Goal: Transaction & Acquisition: Purchase product/service

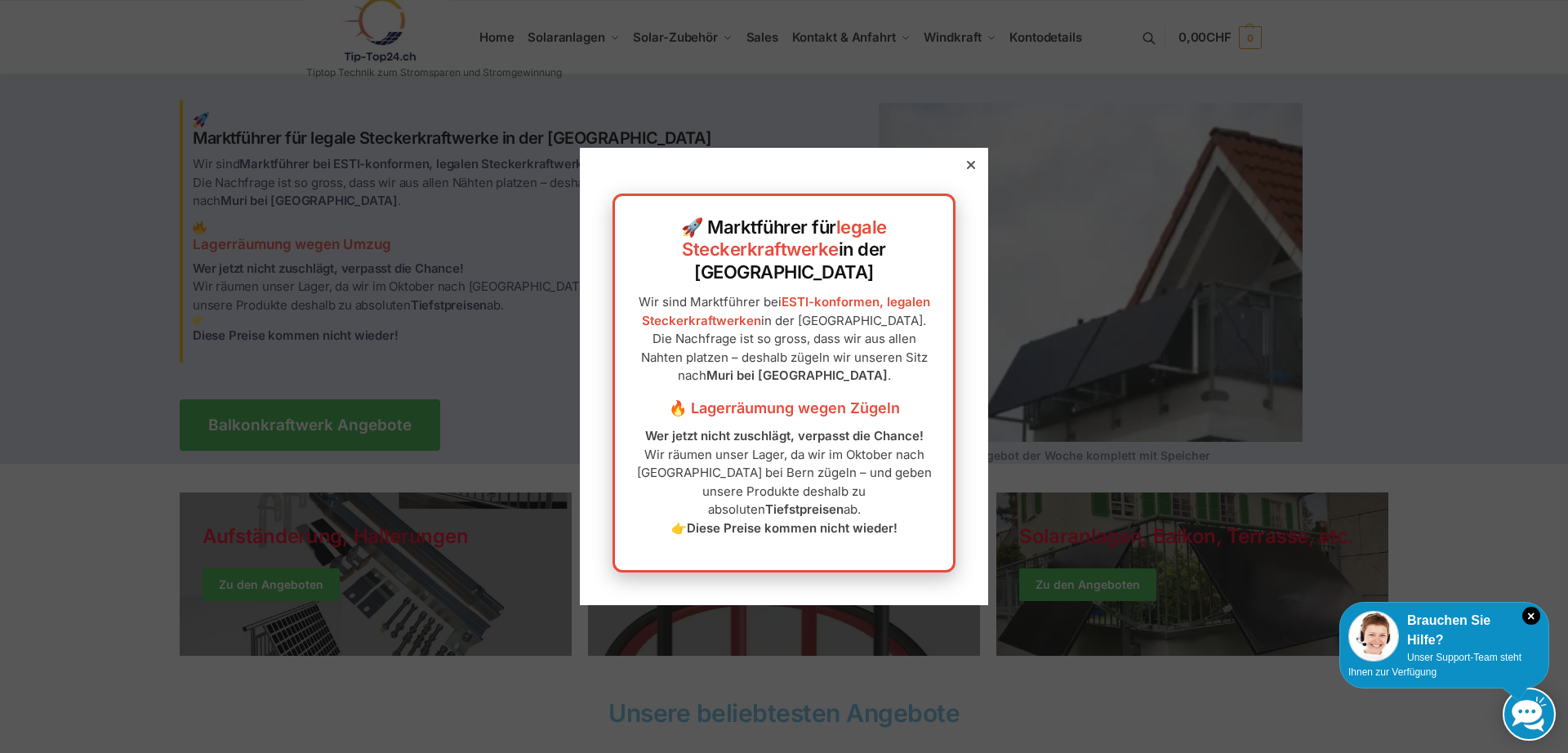
click at [970, 169] on icon at bounding box center [971, 165] width 8 height 8
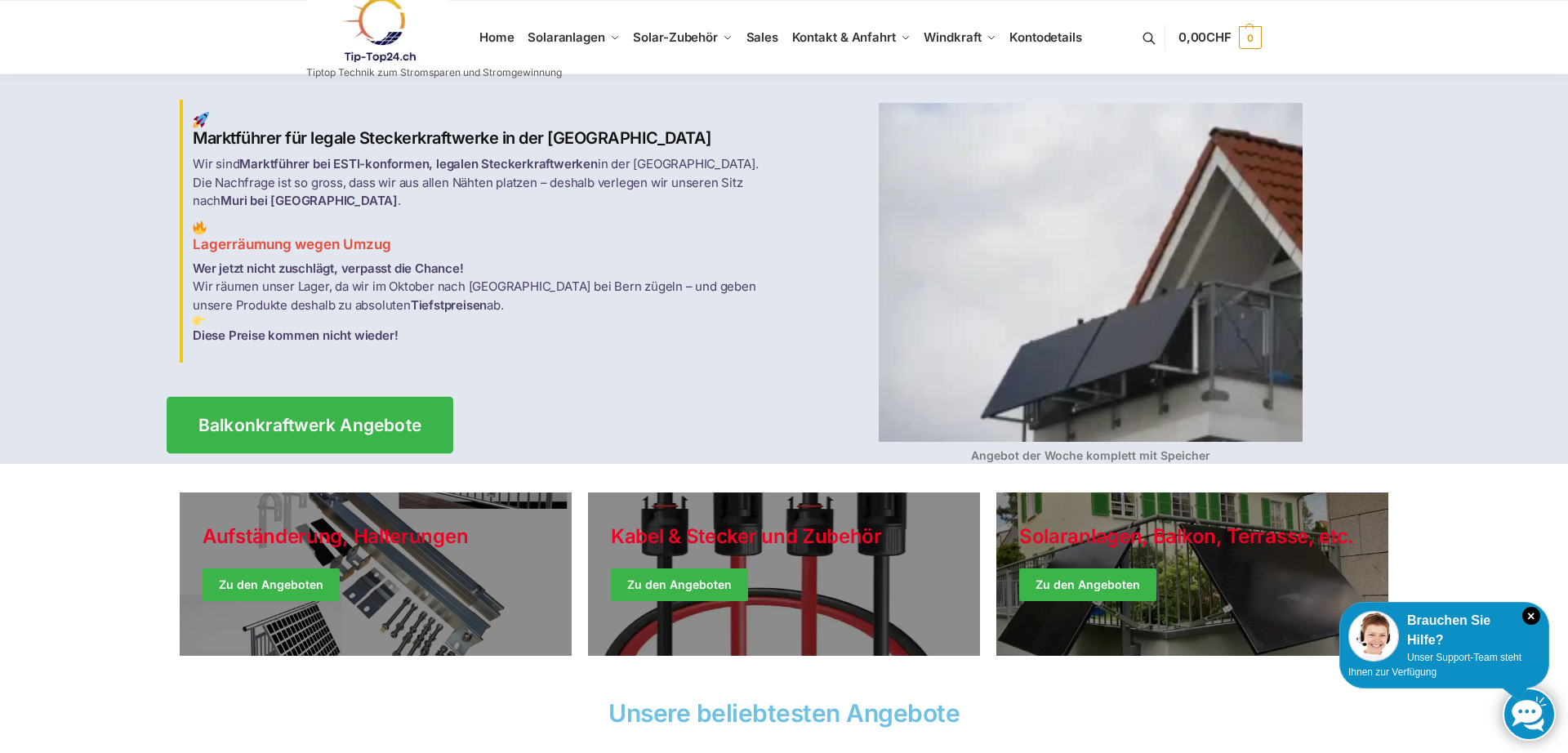
click at [339, 420] on span "Balkonkraftwerk Angebote" at bounding box center [310, 425] width 224 height 17
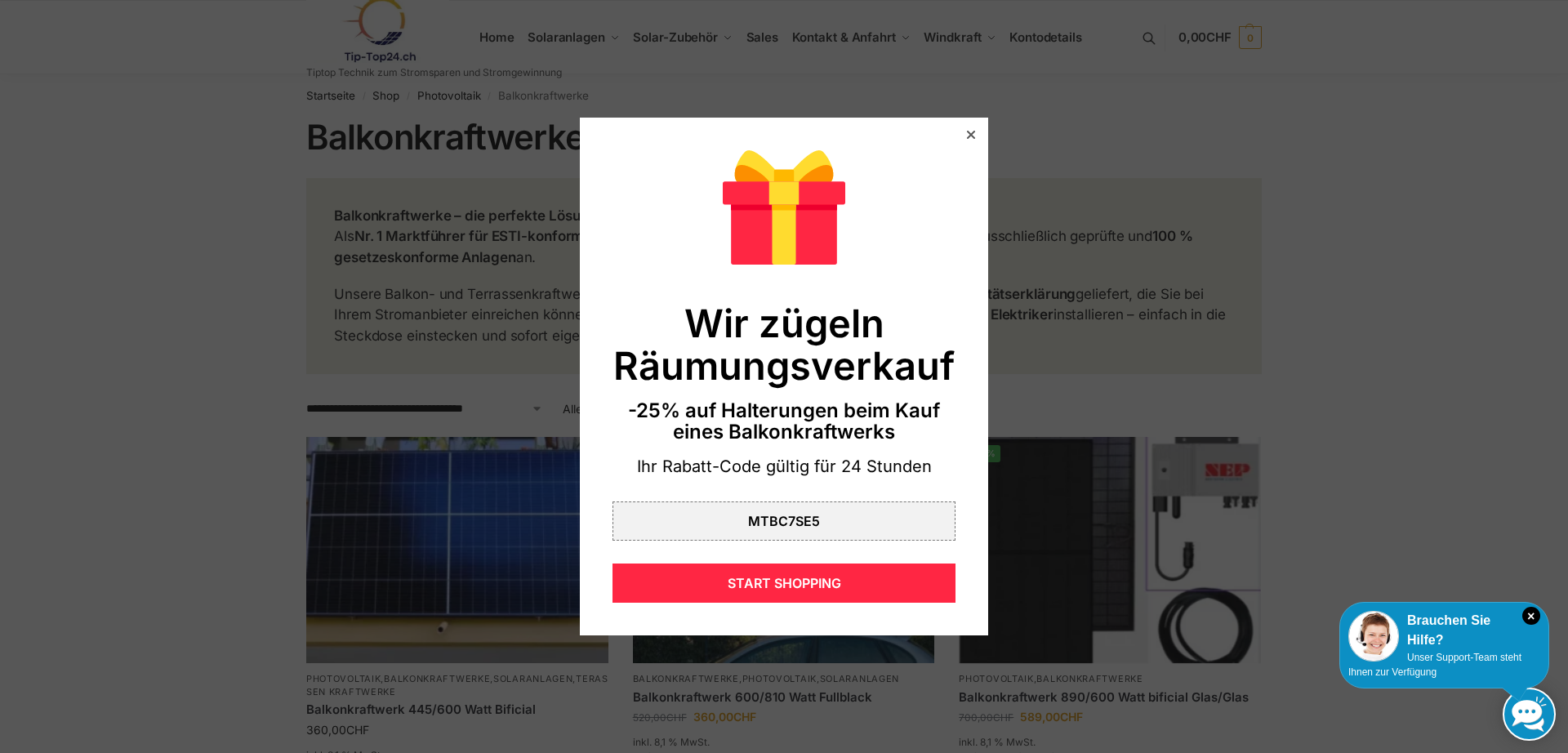
click at [972, 133] on icon at bounding box center [971, 135] width 8 height 8
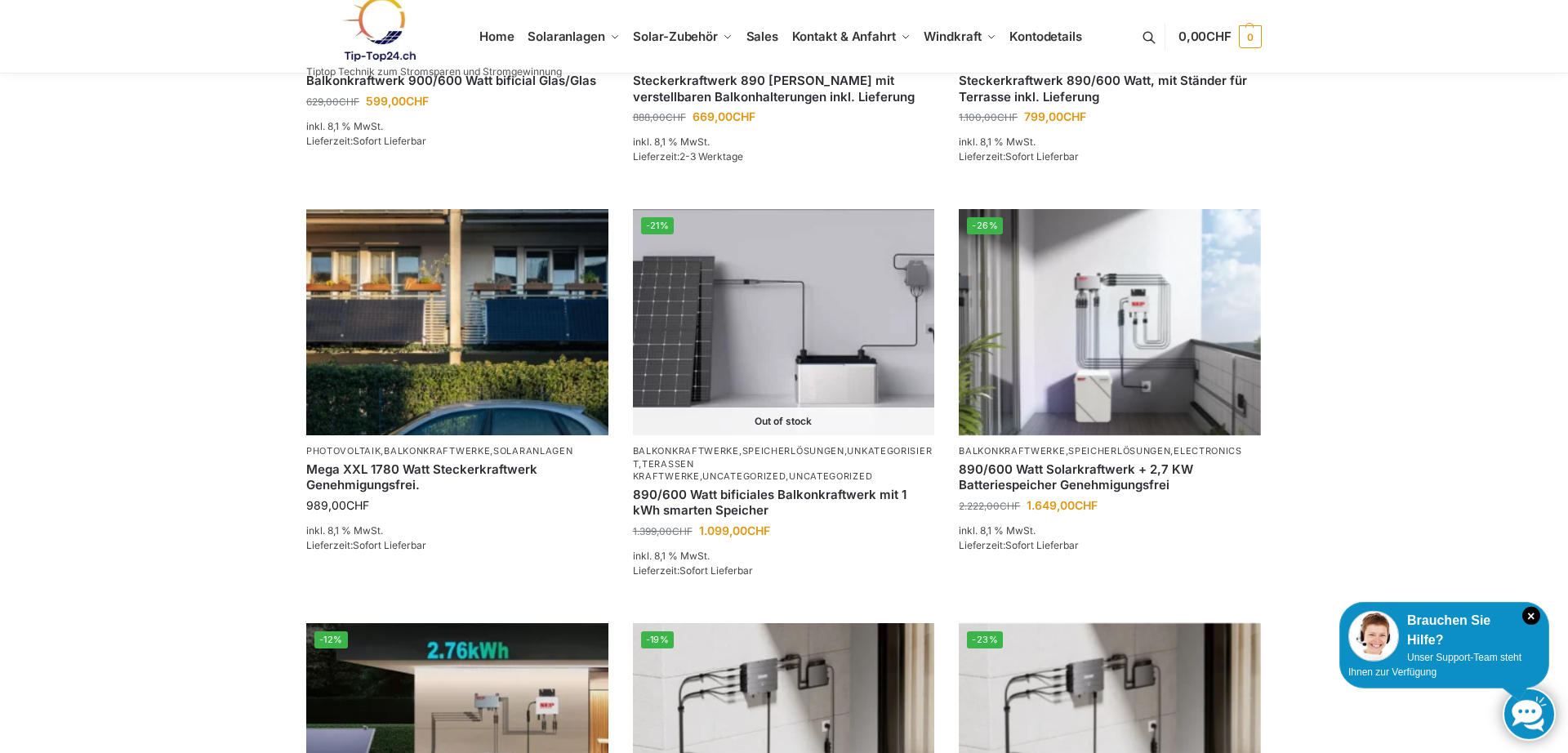
scroll to position [1014, 0]
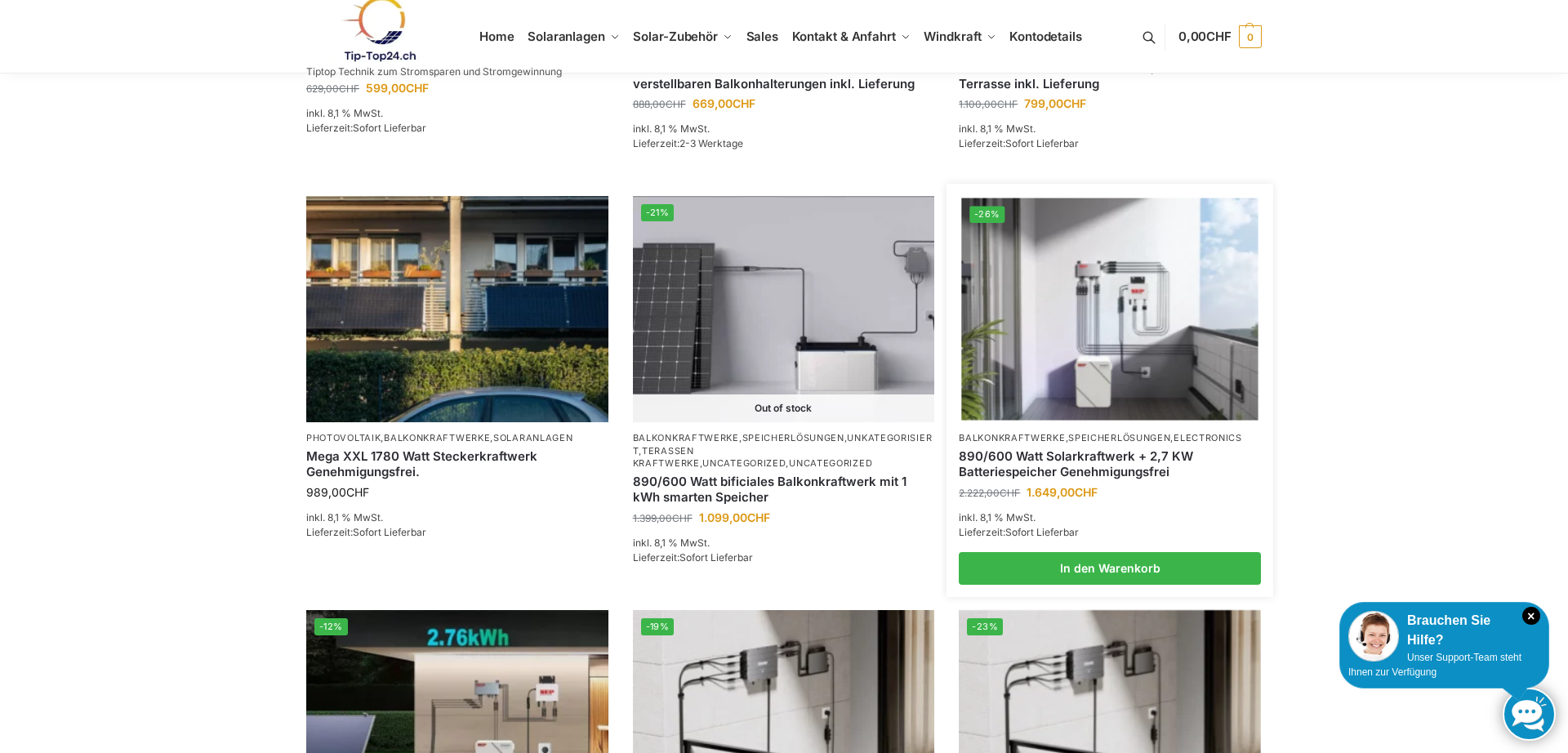
click at [1112, 327] on img at bounding box center [1110, 309] width 296 height 222
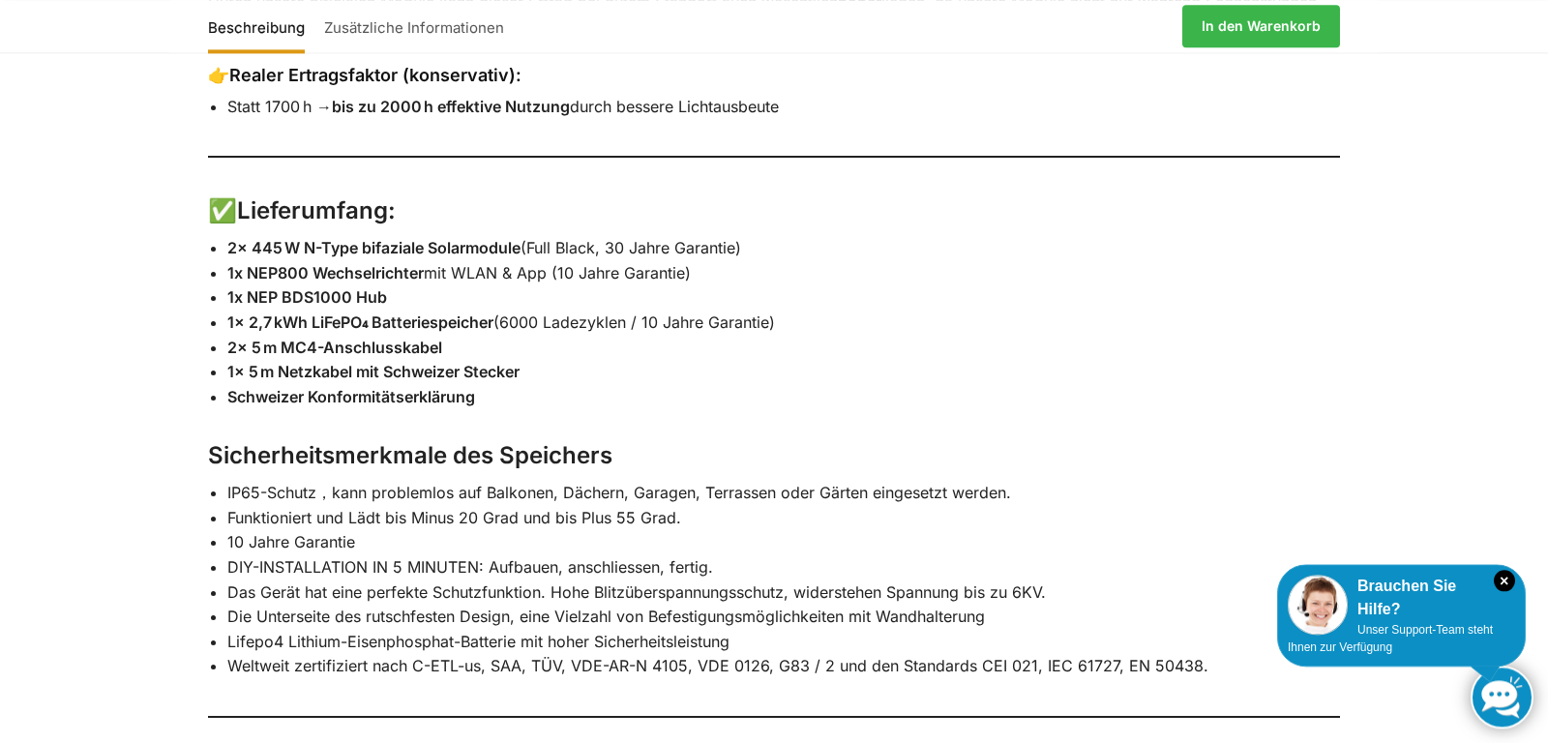
scroll to position [2742, 0]
